Goal: Task Accomplishment & Management: Manage account settings

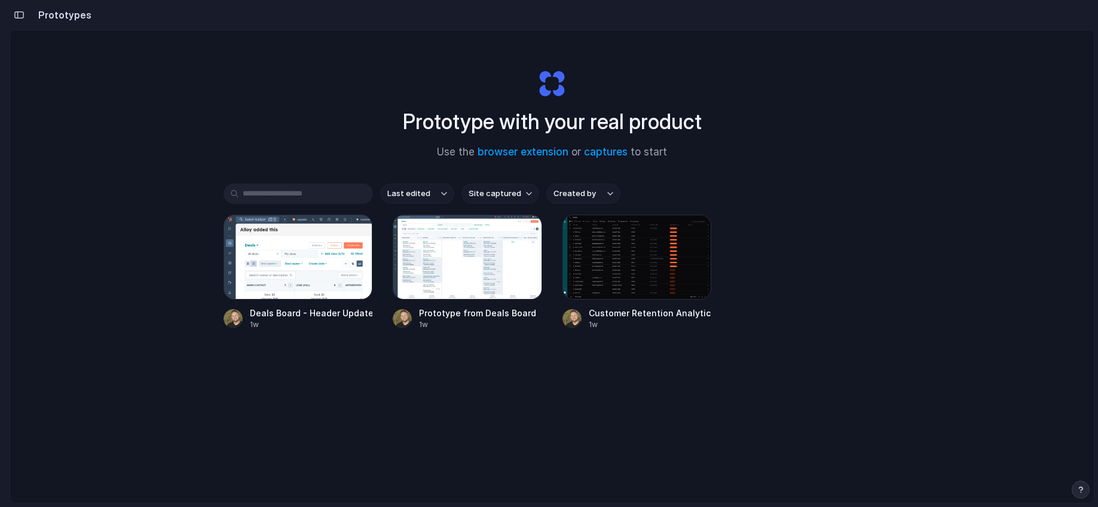
drag, startPoint x: 918, startPoint y: 216, endPoint x: 531, endPoint y: 68, distance: 414.2
click at [918, 216] on div "Prototype with your real product Use the browser extension or captures to start…" at bounding box center [552, 298] width 1084 height 536
click at [22, 16] on div "button" at bounding box center [19, 15] width 11 height 8
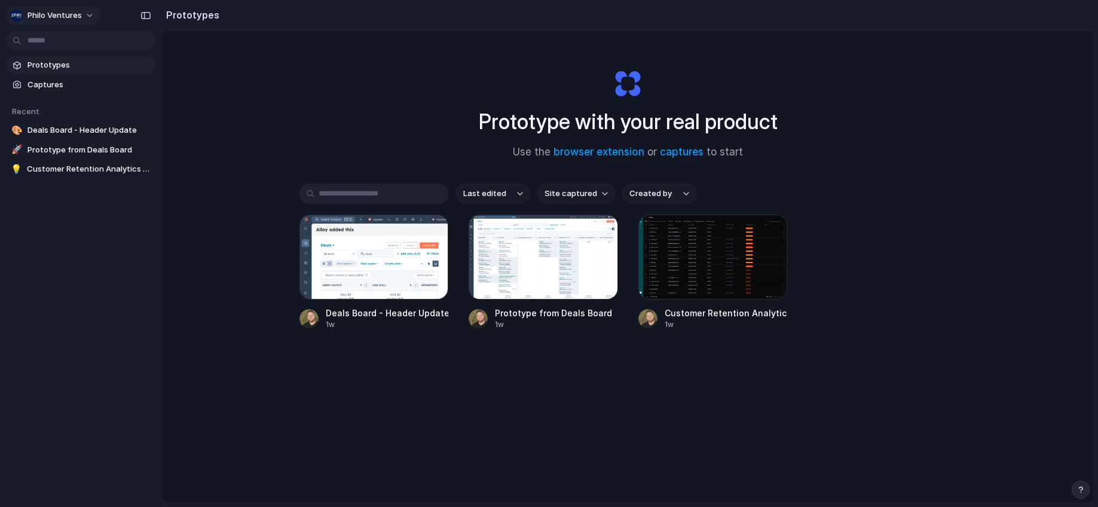
click at [46, 15] on span "Philo Ventures" at bounding box center [54, 16] width 54 height 12
click at [81, 63] on span "Invite members" at bounding box center [55, 62] width 57 height 12
click at [277, 68] on div "Prototype with your real product Use the browser extension or captures to start…" at bounding box center [628, 298] width 932 height 536
click at [77, 11] on span "Philo Ventures" at bounding box center [54, 16] width 54 height 12
click at [77, 11] on div "Settings Invite members Change theme Sign out" at bounding box center [549, 253] width 1098 height 507
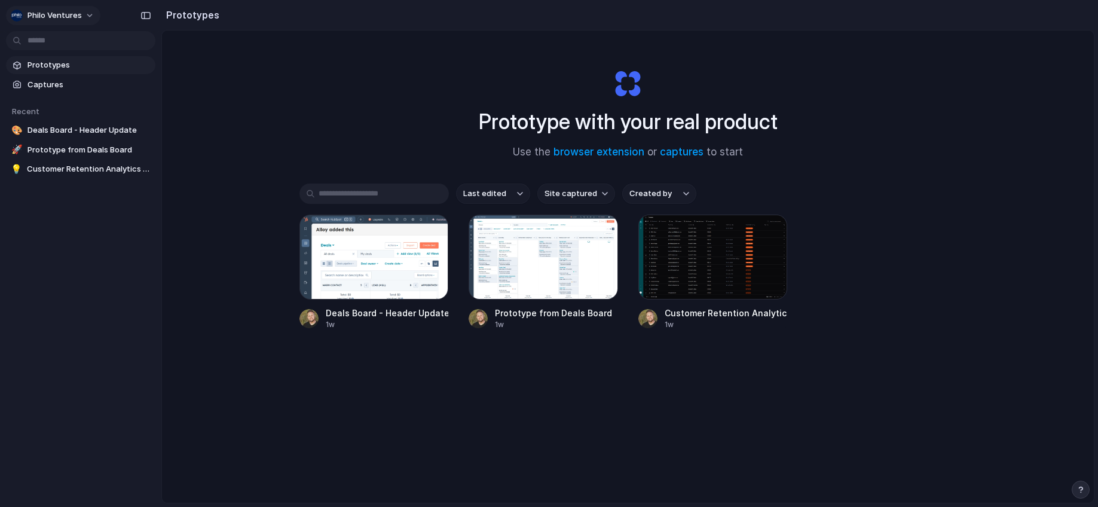
click at [76, 12] on span "Philo Ventures" at bounding box center [54, 16] width 54 height 12
click at [75, 58] on span "Invite members" at bounding box center [55, 62] width 57 height 12
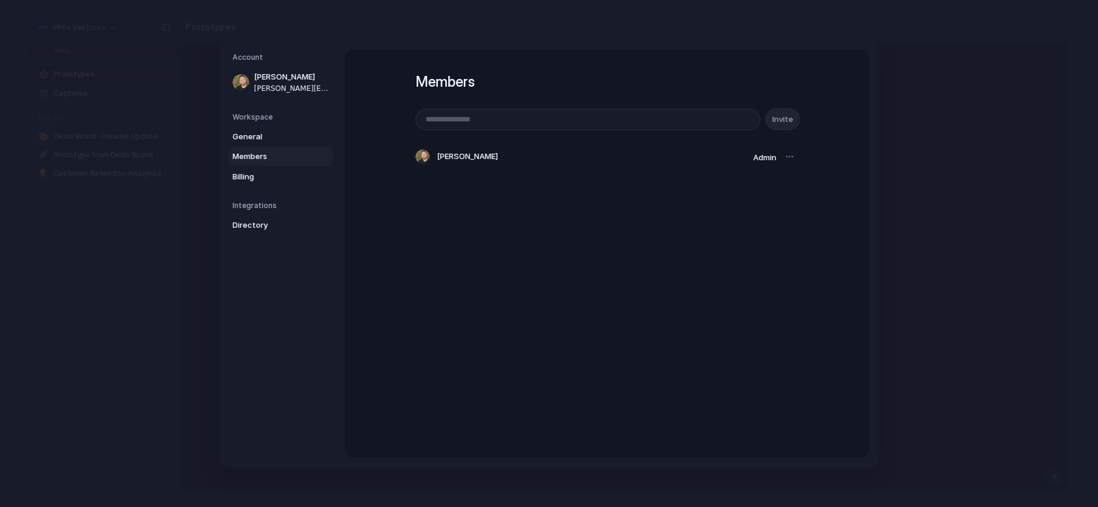
click at [791, 155] on div at bounding box center [789, 156] width 17 height 17
